Goal: Book appointment/travel/reservation

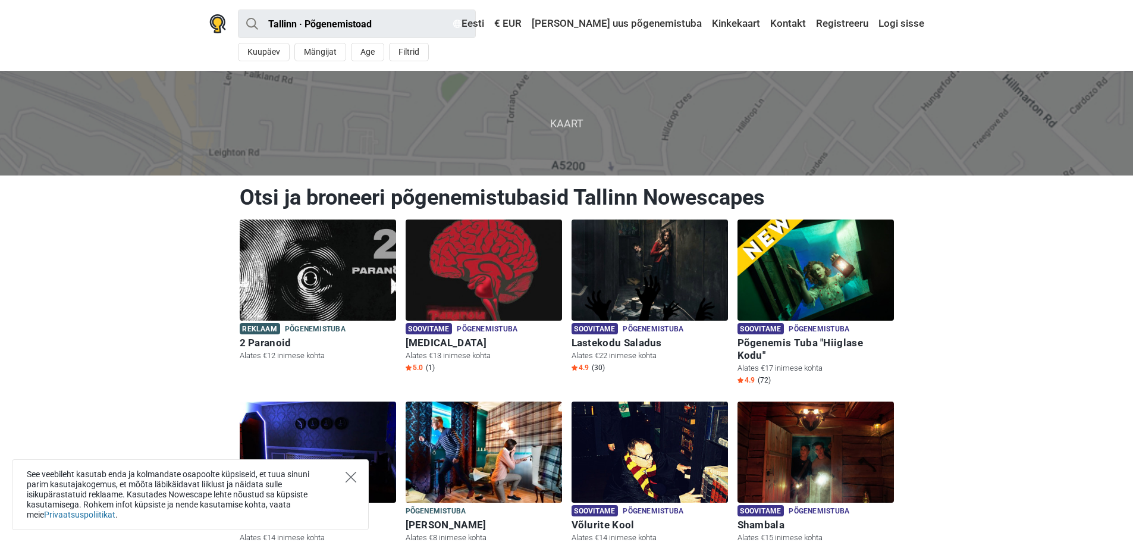
click at [347, 476] on icon "Close" at bounding box center [351, 477] width 11 height 11
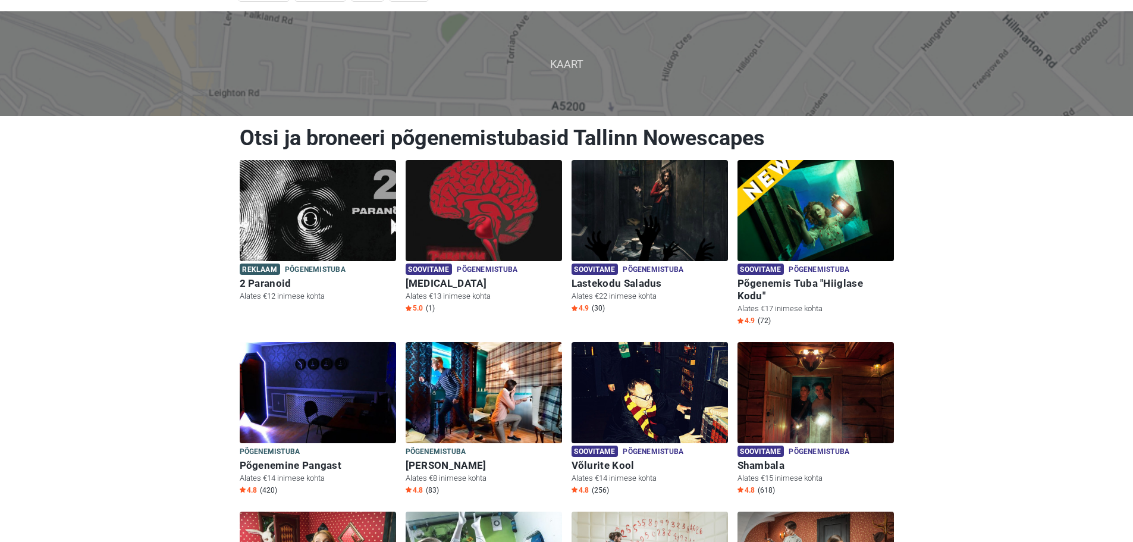
scroll to position [119, 0]
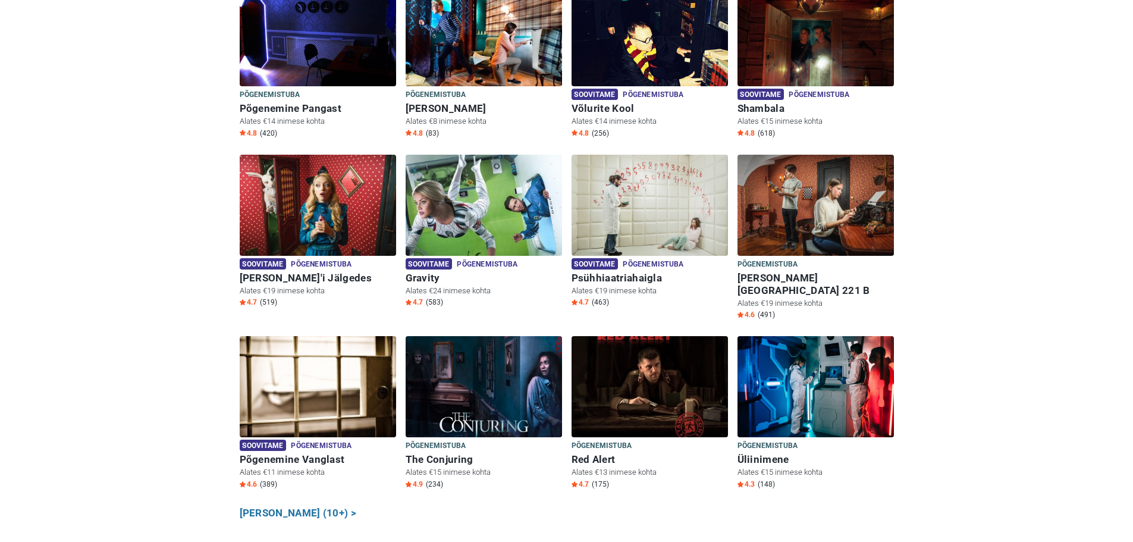
scroll to position [535, 0]
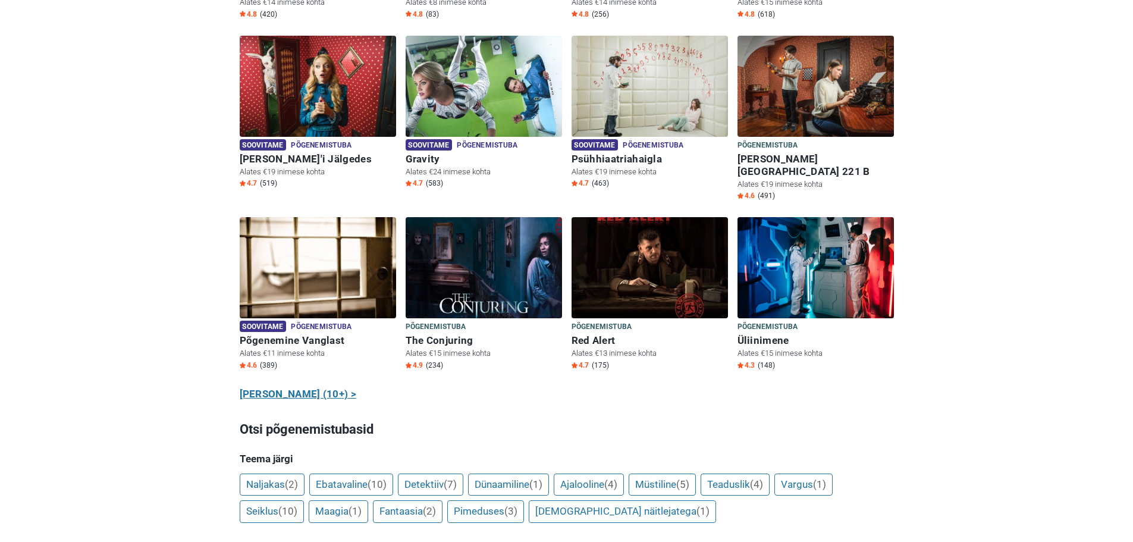
click at [284, 387] on link "[PERSON_NAME] (10+) >" at bounding box center [298, 394] width 117 height 15
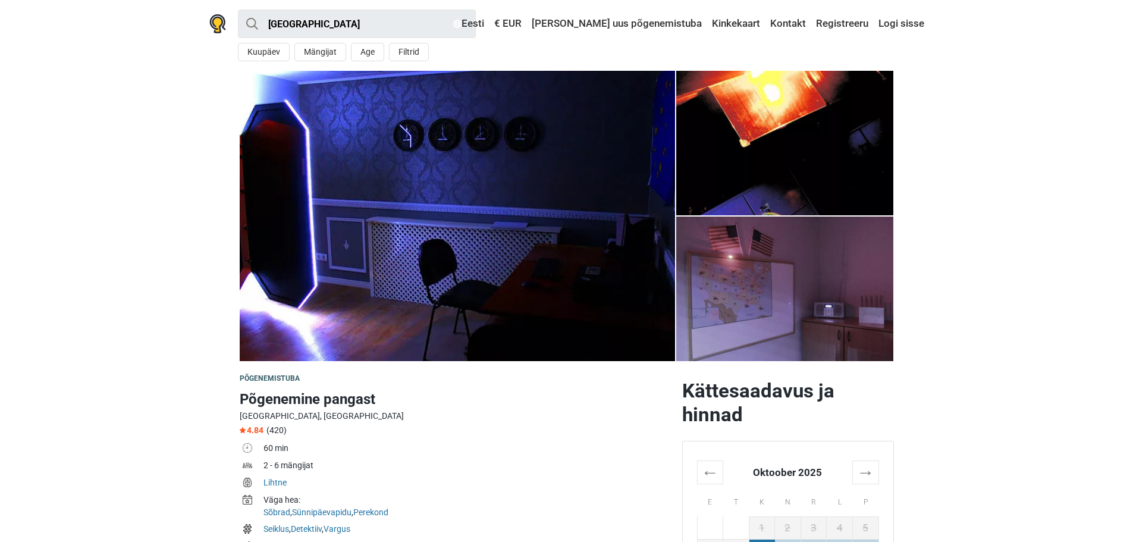
scroll to position [119, 0]
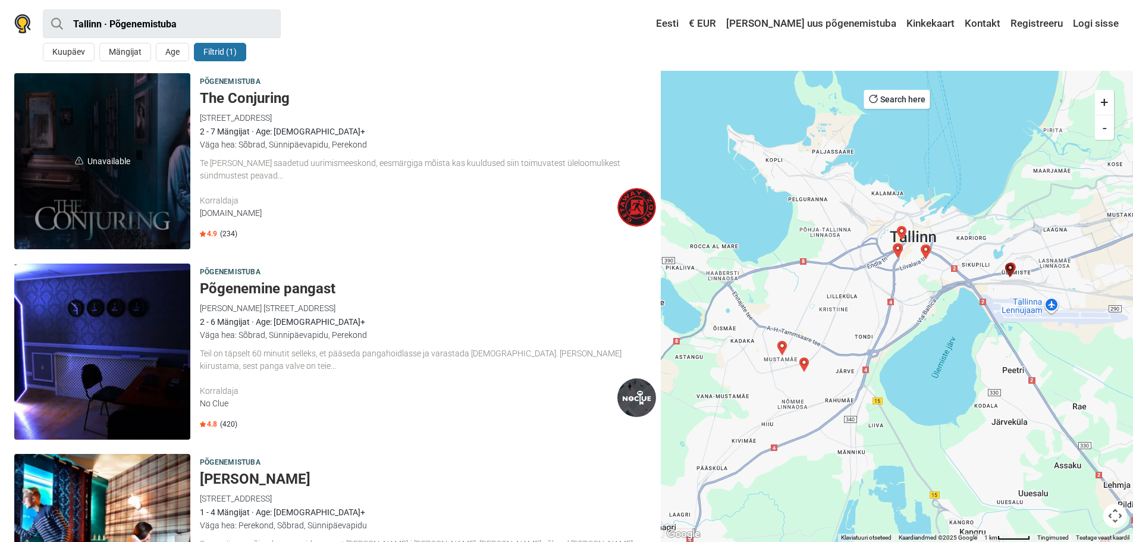
scroll to position [476, 0]
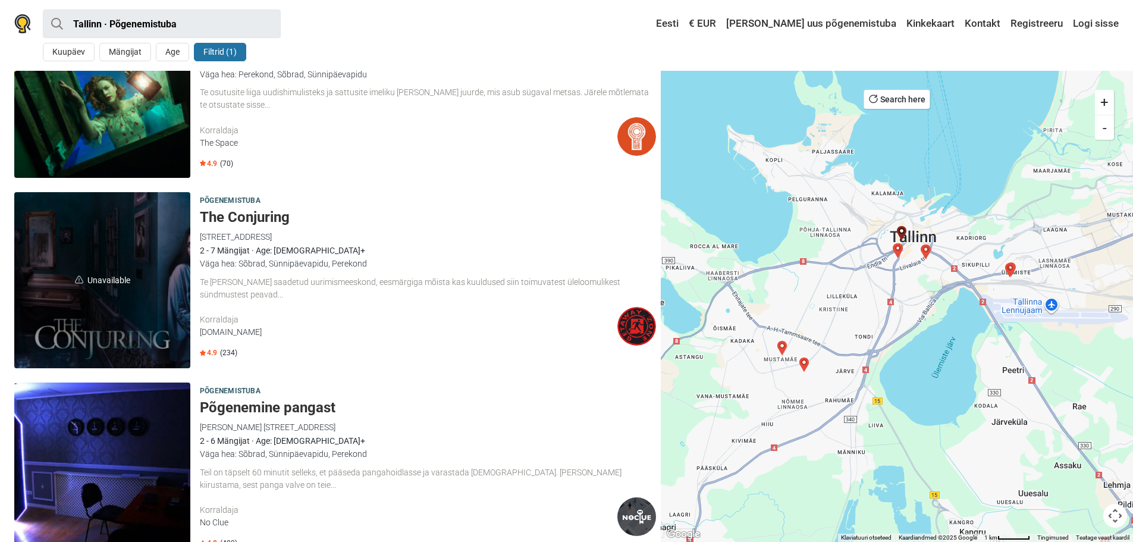
click at [145, 328] on span "Unavailable" at bounding box center [102, 280] width 176 height 176
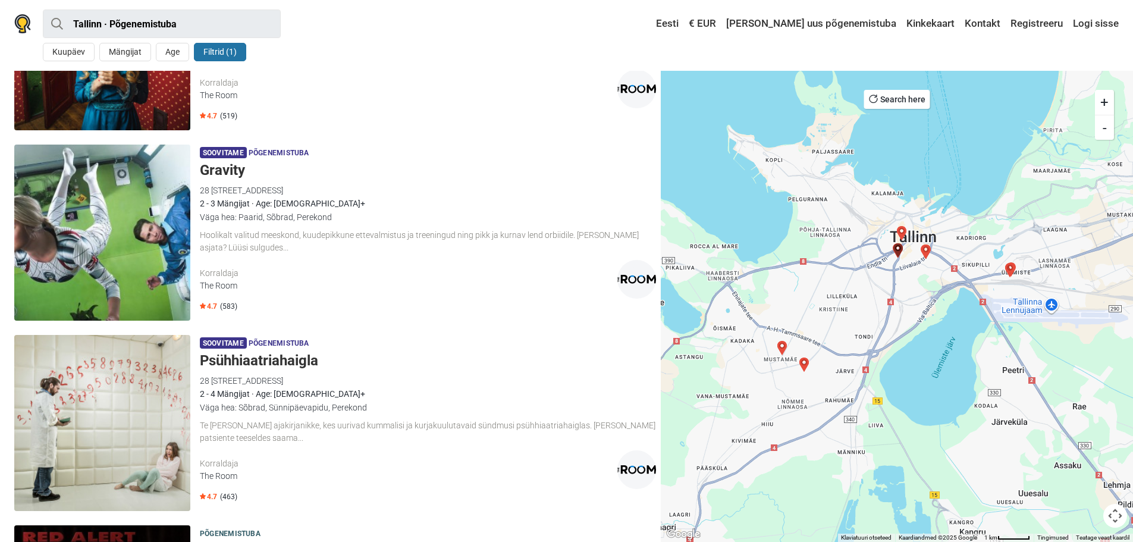
scroll to position [1784, 0]
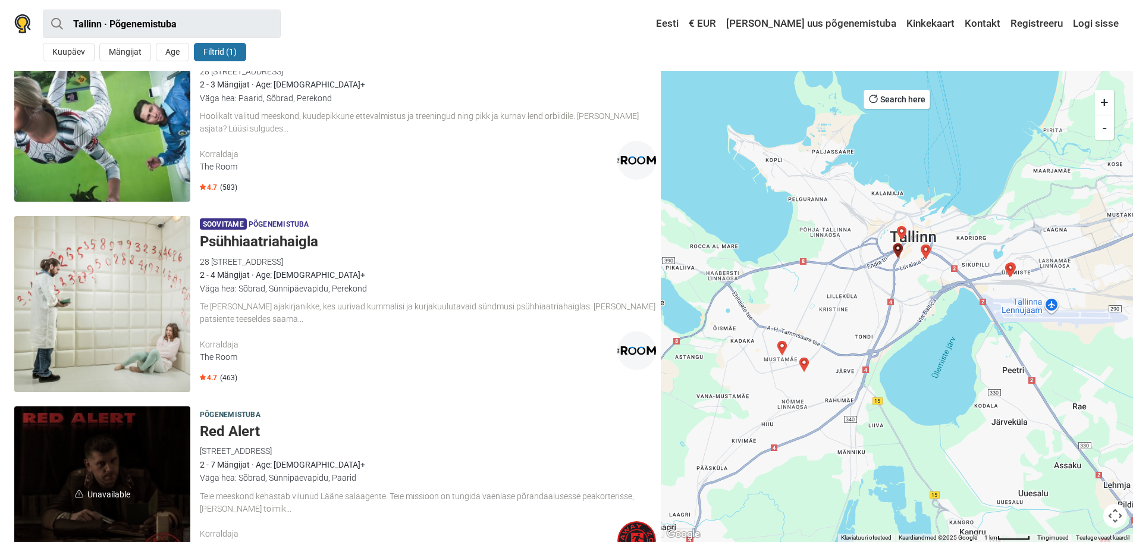
click at [90, 319] on img at bounding box center [102, 304] width 176 height 176
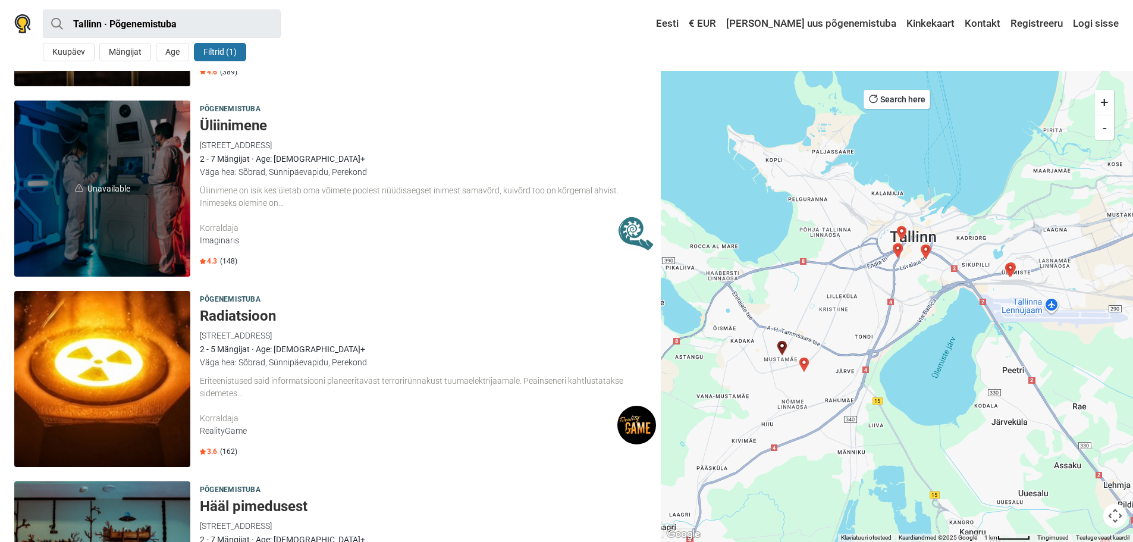
scroll to position [2482, 0]
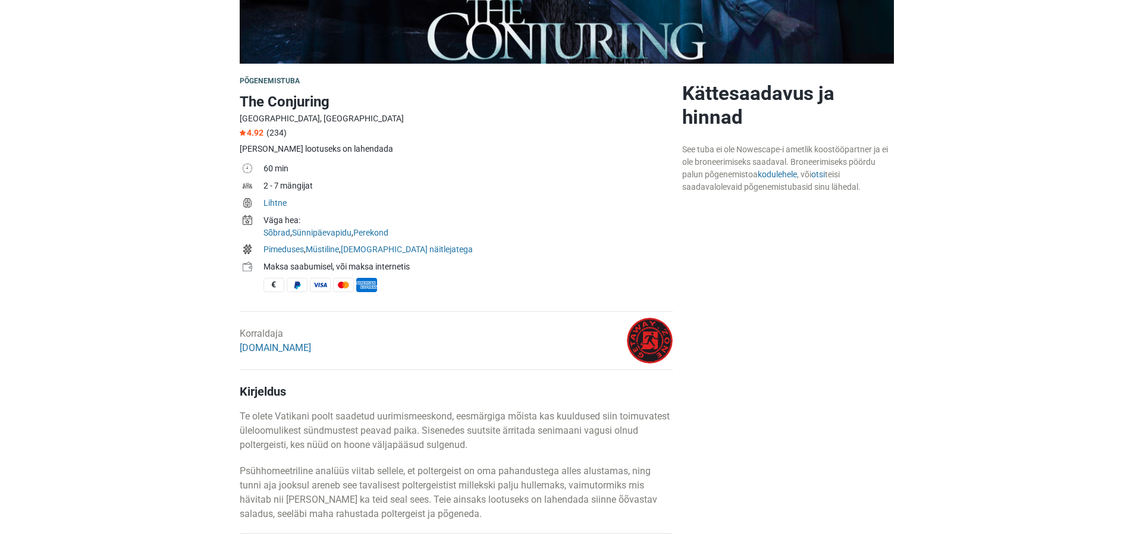
scroll to position [59, 0]
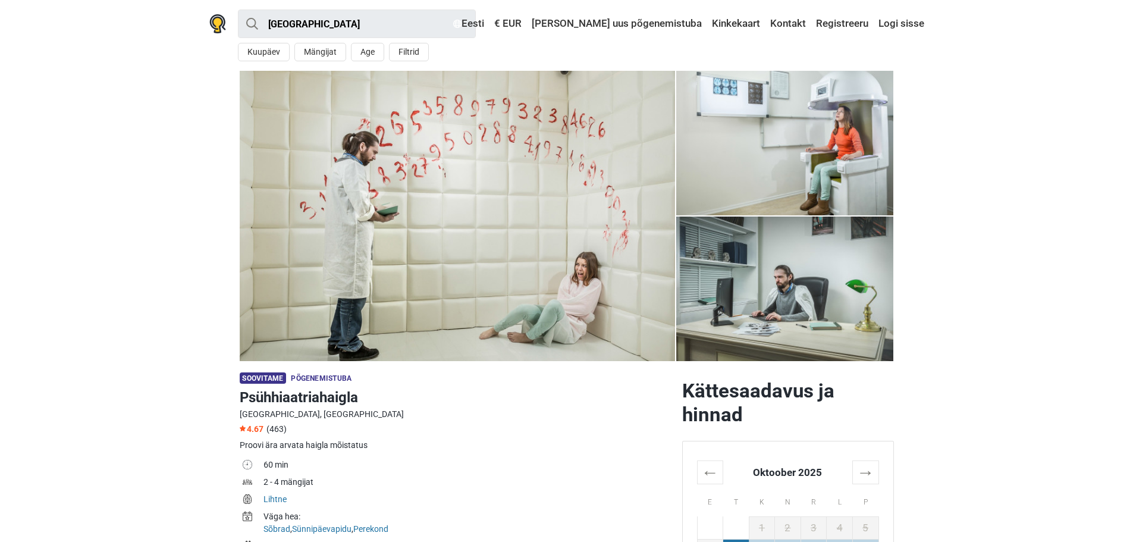
scroll to position [119, 0]
